Goal: Complete application form: Complete application form

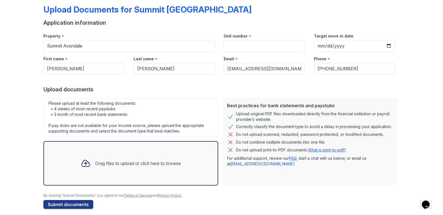
scroll to position [33, 0]
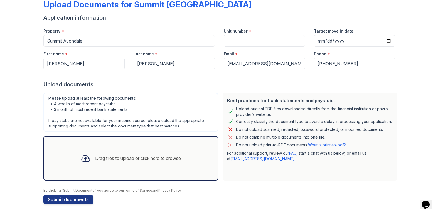
click at [128, 160] on div "Drag files to upload or click here to browse" at bounding box center [138, 158] width 86 height 7
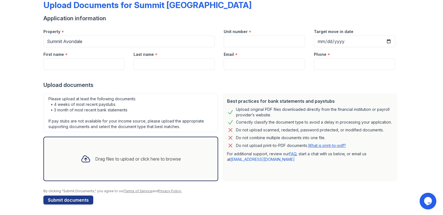
scroll to position [33, 0]
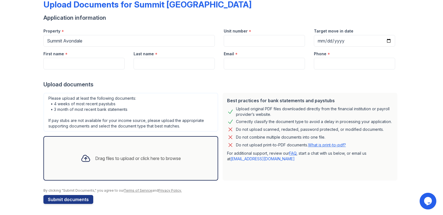
click at [90, 161] on div "Drag files to upload or click here to browse" at bounding box center [130, 158] width 109 height 19
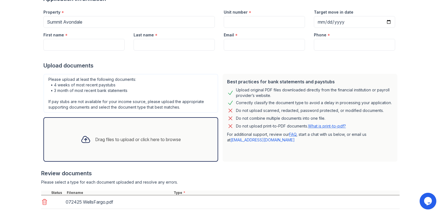
scroll to position [83, 0]
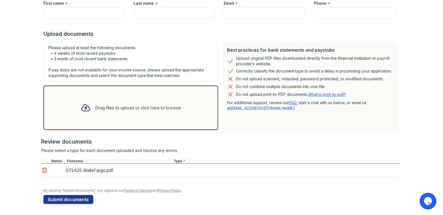
click at [103, 107] on div "Drag files to upload or click here to browse" at bounding box center [138, 108] width 86 height 7
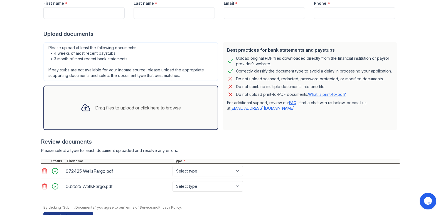
click at [119, 107] on div "Drag files to upload or click here to browse" at bounding box center [138, 108] width 86 height 7
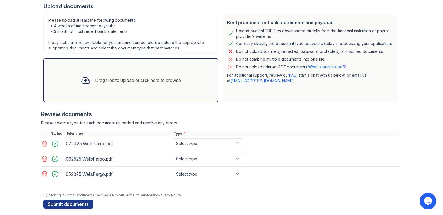
scroll to position [111, 0]
click at [205, 143] on select "Select type Paystub Bank Statement Offer Letter Tax Documents Benefit Award Let…" at bounding box center [207, 143] width 70 height 11
select select "bank_statement"
click at [172, 138] on select "Select type Paystub Bank Statement Offer Letter Tax Documents Benefit Award Let…" at bounding box center [207, 143] width 70 height 11
click at [202, 156] on select "Select type Paystub Bank Statement Offer Letter Tax Documents Benefit Award Let…" at bounding box center [207, 158] width 70 height 11
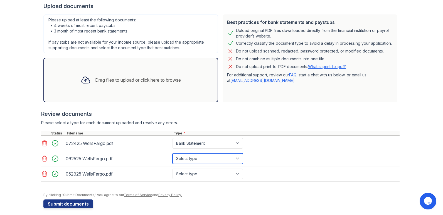
click at [202, 156] on select "Select type Paystub Bank Statement Offer Letter Tax Documents Benefit Award Let…" at bounding box center [207, 158] width 70 height 11
click at [201, 158] on select "Select type Paystub Bank Statement Offer Letter Tax Documents Benefit Award Let…" at bounding box center [207, 158] width 70 height 11
select select "bank_statement"
click at [172, 153] on select "Select type Paystub Bank Statement Offer Letter Tax Documents Benefit Award Let…" at bounding box center [207, 158] width 70 height 11
click at [191, 113] on div "Review documents" at bounding box center [220, 114] width 358 height 8
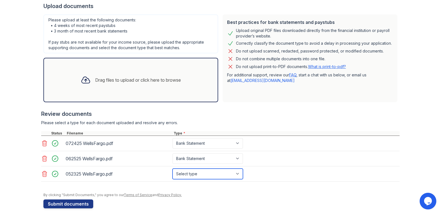
click at [199, 172] on select "Select type Paystub Bank Statement Offer Letter Tax Documents Benefit Award Let…" at bounding box center [207, 174] width 70 height 11
select select "bank_statement"
click at [172, 169] on select "Select type Paystub Bank Statement Offer Letter Tax Documents Benefit Award Let…" at bounding box center [207, 174] width 70 height 11
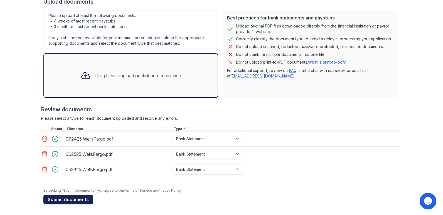
click at [62, 201] on button "Submit documents" at bounding box center [68, 199] width 50 height 9
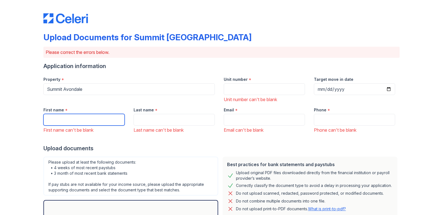
click at [72, 119] on input "First name" at bounding box center [83, 120] width 81 height 12
type input "[PERSON_NAME]"
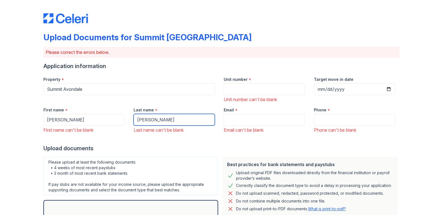
type input "[PERSON_NAME]"
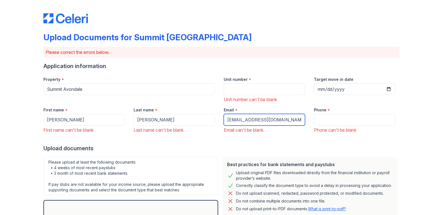
type input "[EMAIL_ADDRESS][DOMAIN_NAME]"
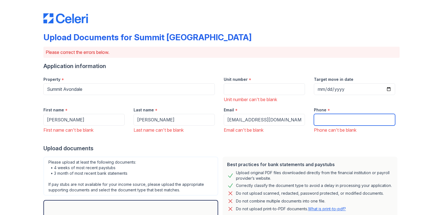
click at [345, 119] on input "Phone" at bounding box center [354, 120] width 81 height 12
type input "4044496709"
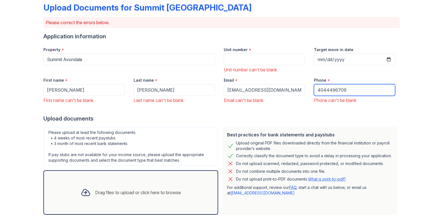
scroll to position [0, 0]
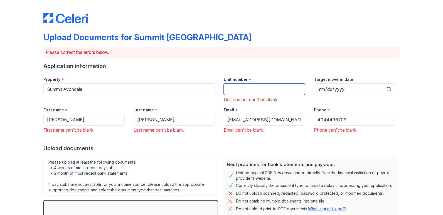
click at [235, 90] on input "Unit number" at bounding box center [264, 89] width 81 height 12
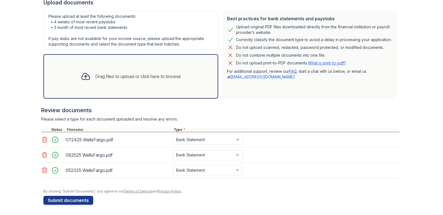
scroll to position [147, 0]
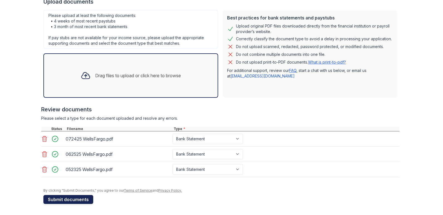
type input "540"
click at [58, 201] on button "Submit documents" at bounding box center [68, 199] width 50 height 9
